Goal: Task Accomplishment & Management: Manage account settings

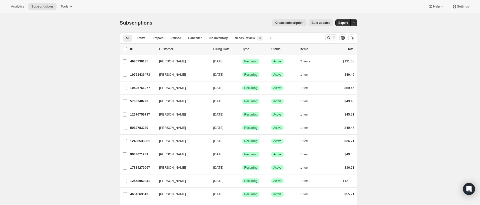
click at [331, 38] on icon "Search and filter results" at bounding box center [328, 37] width 3 height 3
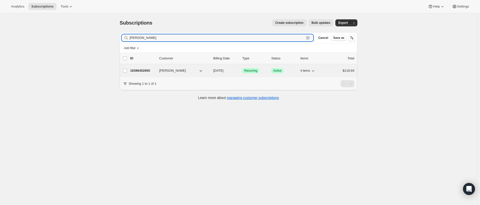
type input "[PERSON_NAME]"
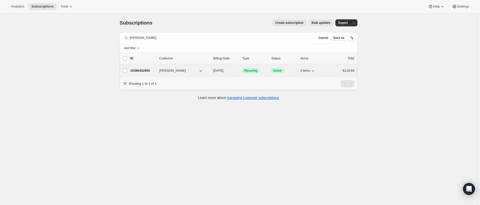
click at [144, 70] on p "18386452665" at bounding box center [142, 70] width 25 height 5
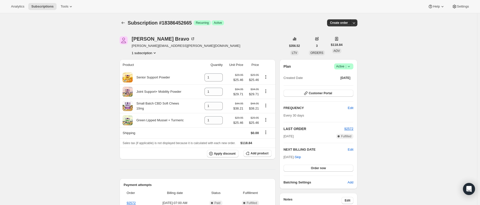
click at [352, 67] on icon at bounding box center [348, 66] width 5 height 5
click at [350, 83] on span "Cancel subscription" at bounding box center [343, 85] width 28 height 4
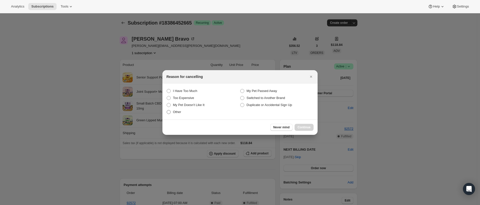
click at [183, 113] on label "Other" at bounding box center [203, 111] width 74 height 7
click at [167, 110] on input "Other" at bounding box center [167, 110] width 0 height 0
radio input "true"
click at [305, 127] on span "Continue" at bounding box center [304, 127] width 13 height 4
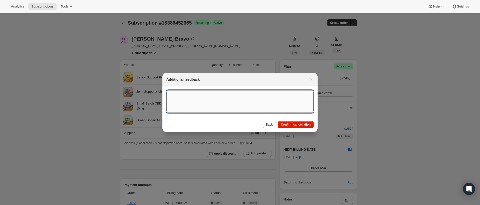
click at [216, 102] on textarea ":rbs:" at bounding box center [239, 101] width 147 height 23
type textarea "Gorgias Ticket"
drag, startPoint x: 293, startPoint y: 123, endPoint x: 297, endPoint y: 124, distance: 3.9
click at [293, 123] on span "Confirm cancellation" at bounding box center [296, 124] width 30 height 4
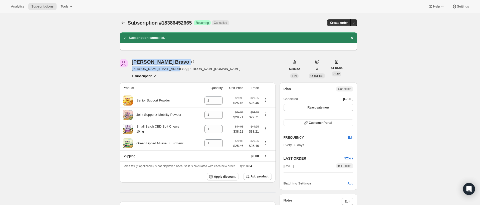
drag, startPoint x: 178, startPoint y: 68, endPoint x: 125, endPoint y: 68, distance: 53.3
click at [125, 68] on div "[PERSON_NAME] [PERSON_NAME][EMAIL_ADDRESS][PERSON_NAME][DOMAIN_NAME] 1 subscrip…" at bounding box center [203, 68] width 166 height 19
click at [188, 66] on div "[PERSON_NAME] [PERSON_NAME][EMAIL_ADDRESS][PERSON_NAME][DOMAIN_NAME] 1 subscrip…" at bounding box center [203, 68] width 166 height 19
drag, startPoint x: 165, startPoint y: 69, endPoint x: 133, endPoint y: 69, distance: 32.0
click at [133, 69] on div "[PERSON_NAME] [PERSON_NAME][EMAIL_ADDRESS][PERSON_NAME][DOMAIN_NAME] 1 subscrip…" at bounding box center [203, 68] width 166 height 19
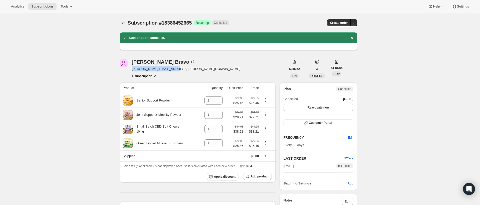
copy span "[PERSON_NAME][EMAIL_ADDRESS][PERSON_NAME][DOMAIN_NAME]"
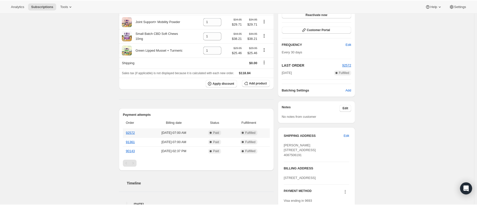
scroll to position [102, 0]
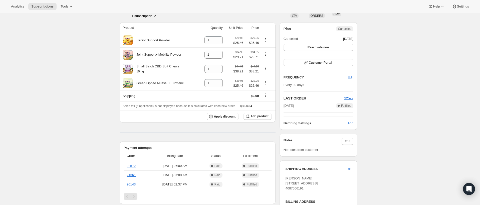
scroll to position [73, 0]
